Goal: Task Accomplishment & Management: Check status

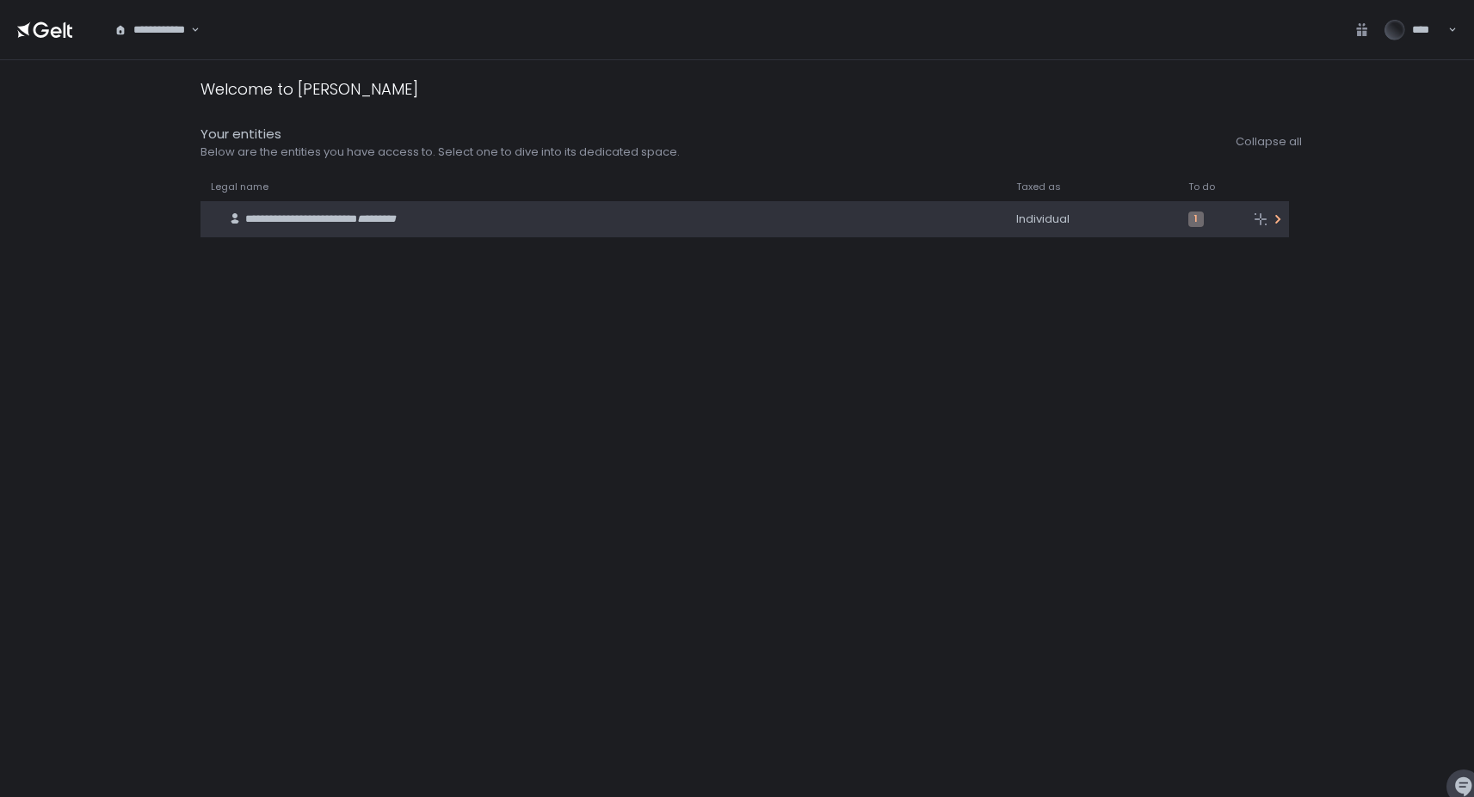
click at [454, 220] on div "**********" at bounding box center [585, 219] width 770 height 33
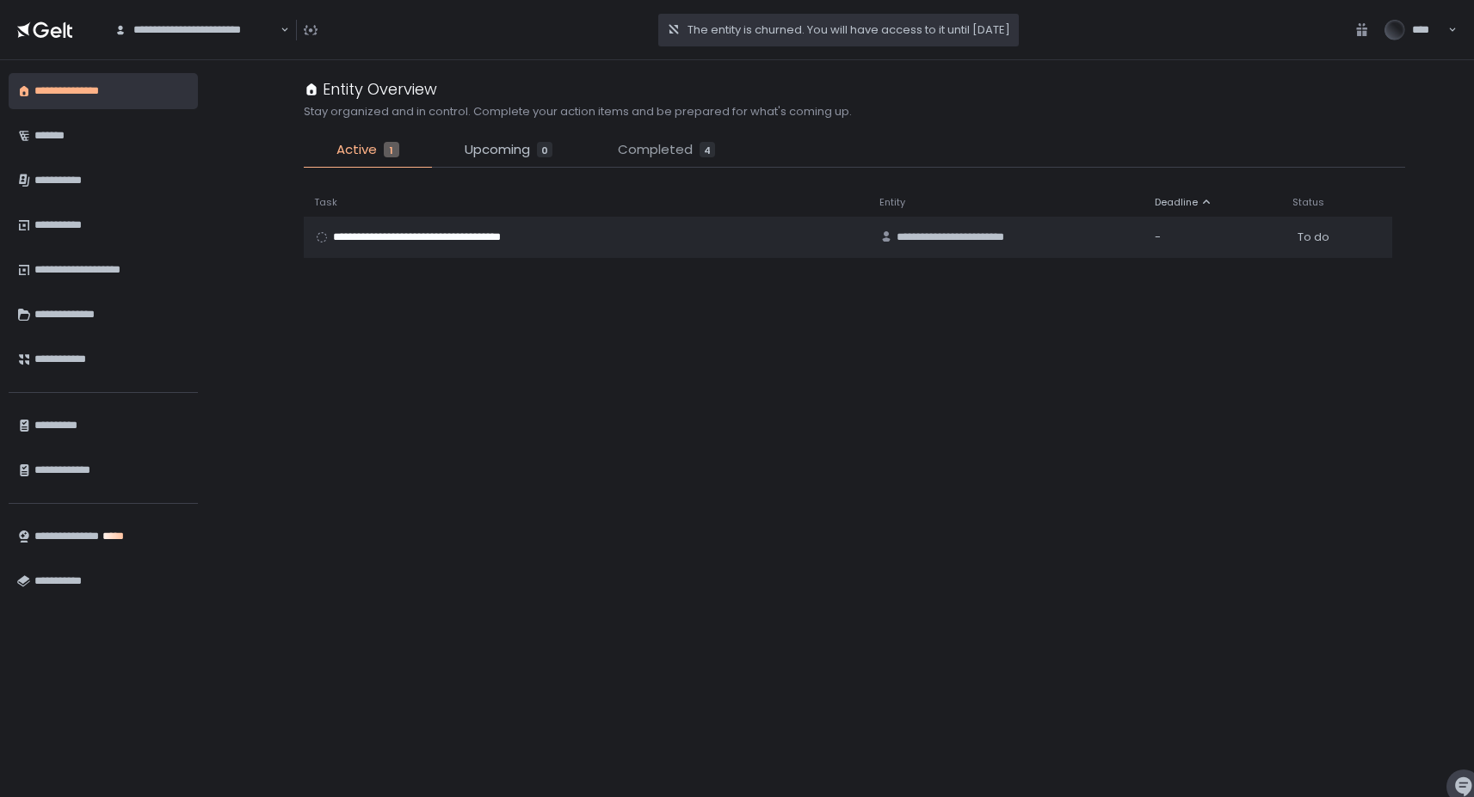
click at [649, 146] on span "Completed" at bounding box center [655, 150] width 75 height 20
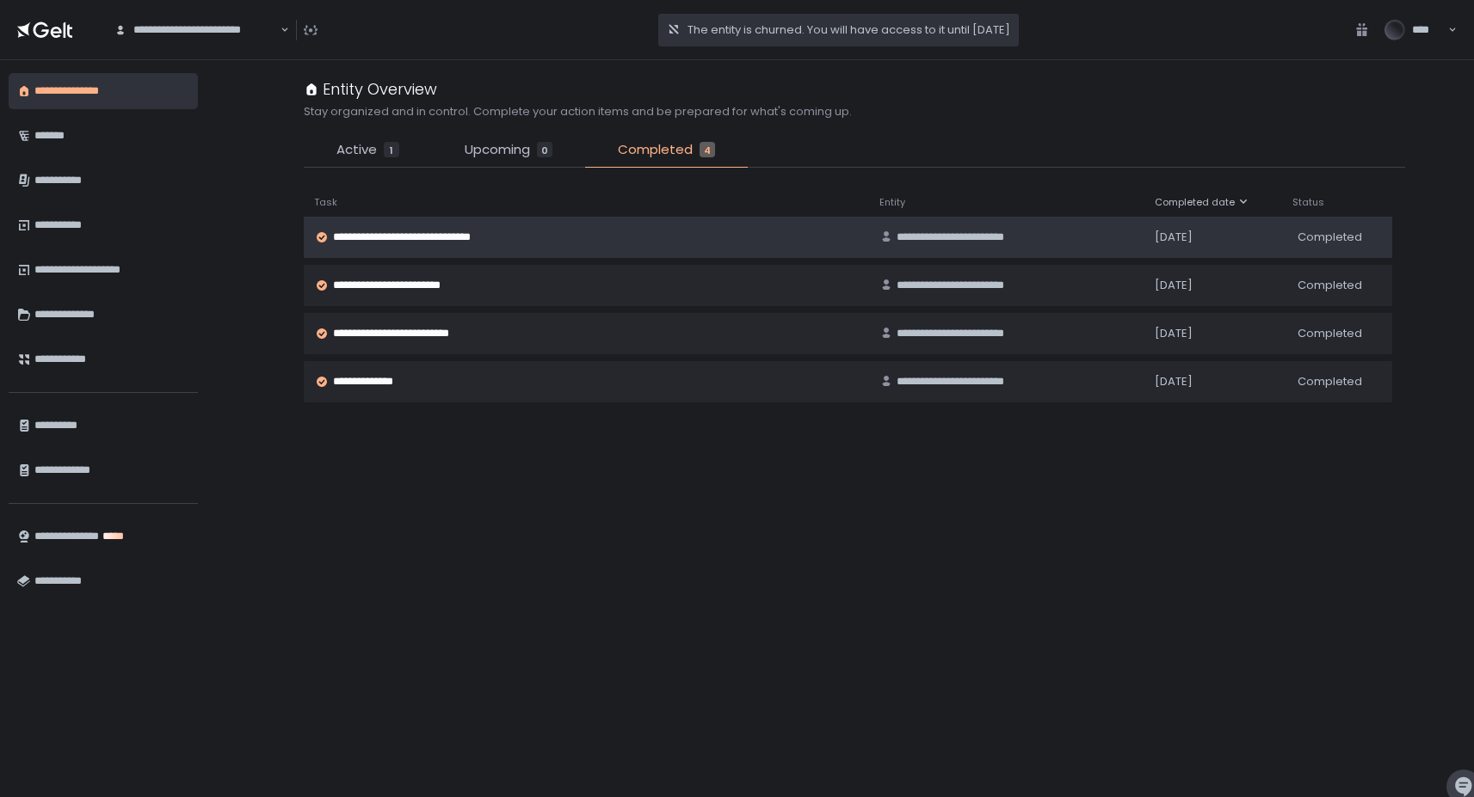
click at [404, 241] on span "**********" at bounding box center [417, 237] width 169 height 15
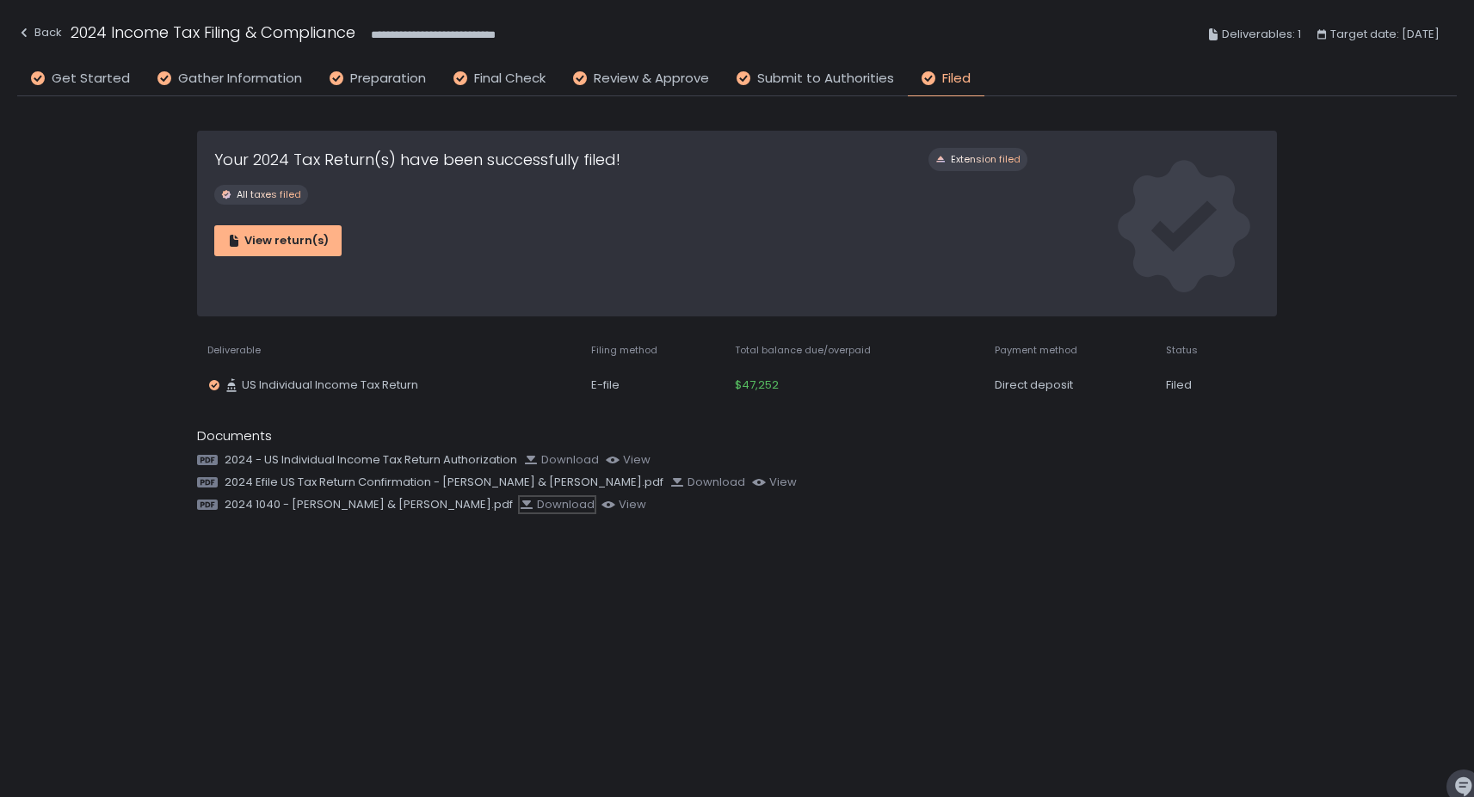
click at [520, 504] on div "Download" at bounding box center [557, 504] width 75 height 15
